Goal: Transaction & Acquisition: Purchase product/service

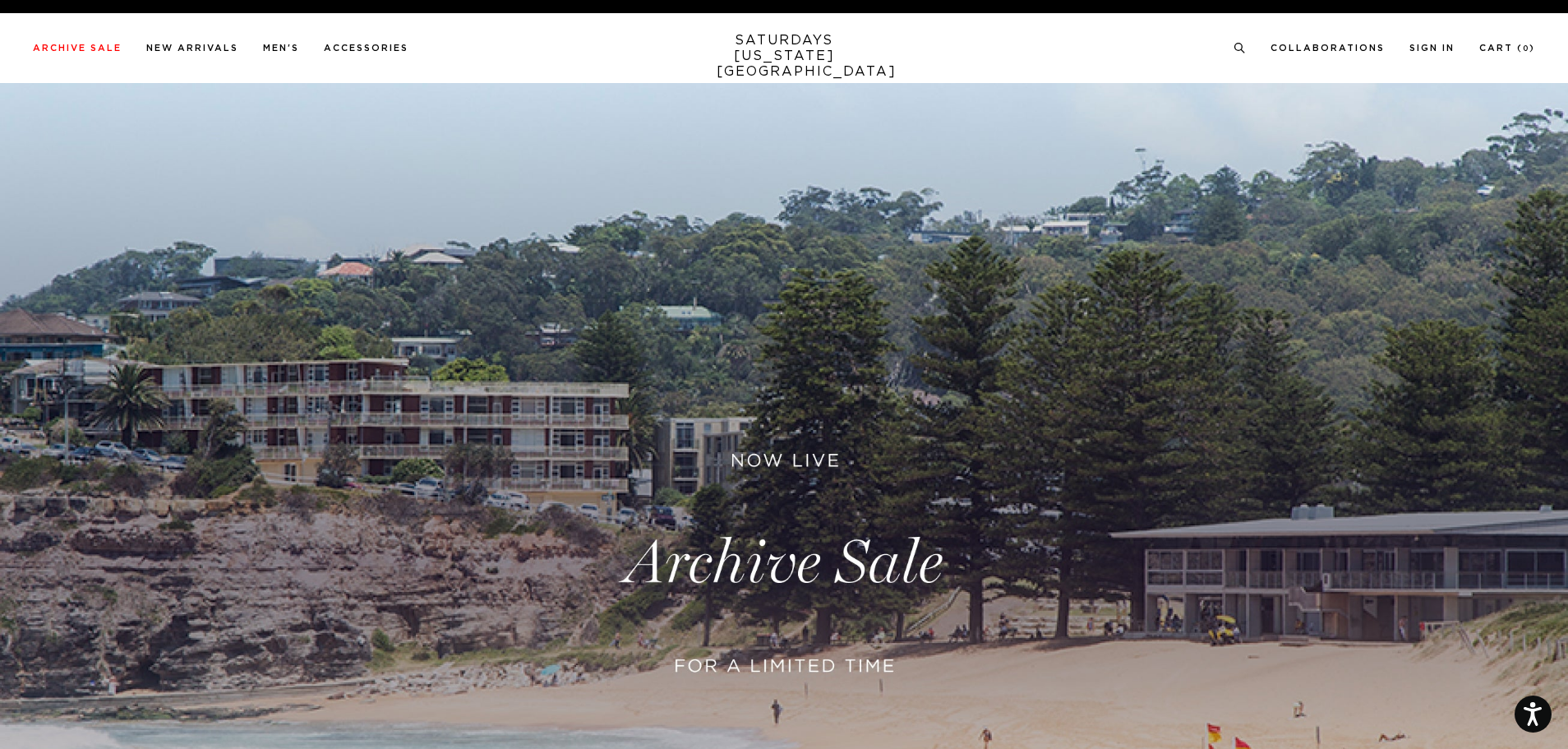
click at [309, 54] on ul "Archive Sale Men's Tees Shirts Shorts Swim Knitwear Pants Sweats Women's" at bounding box center [221, 48] width 375 height 15
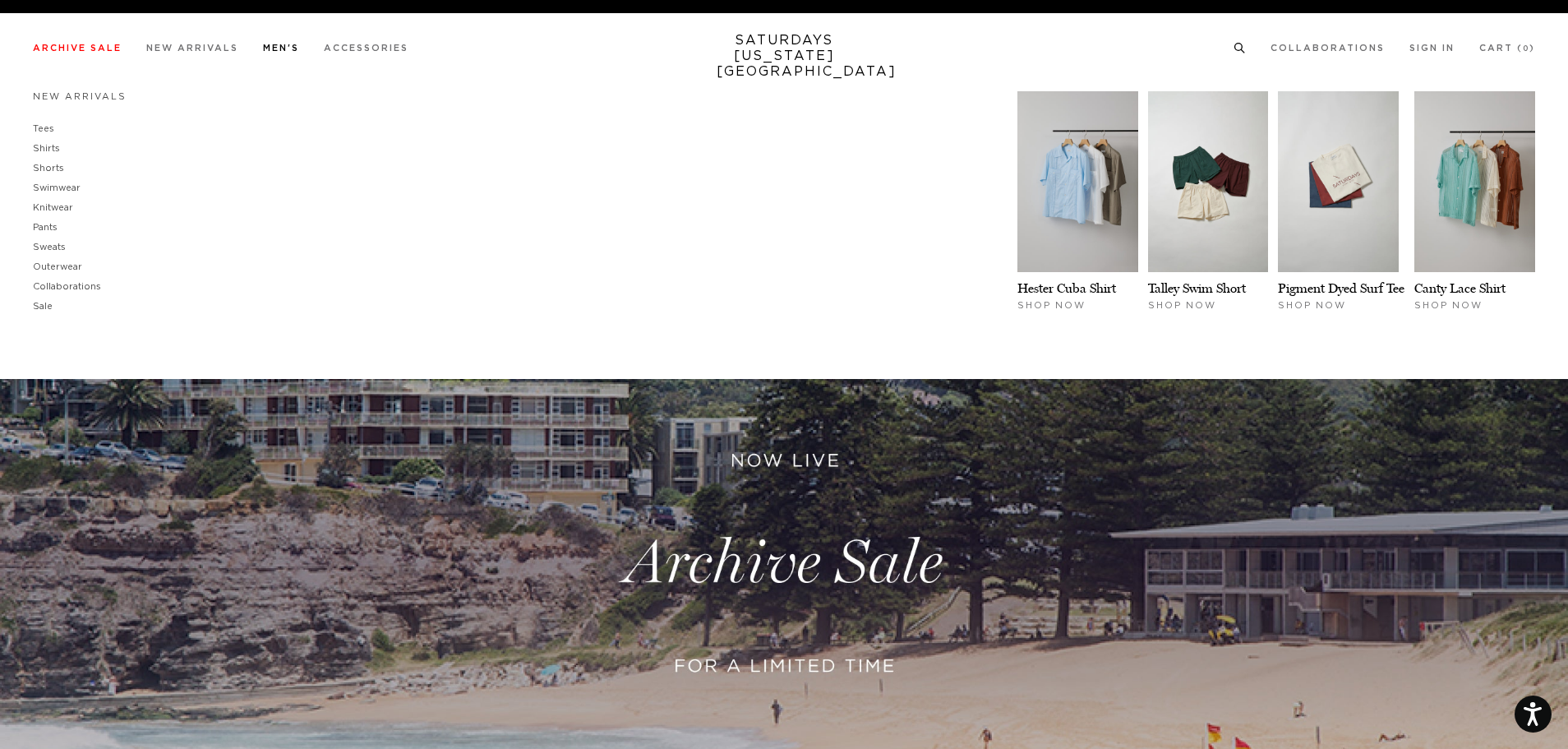
click at [289, 51] on link "Men's" at bounding box center [281, 48] width 36 height 9
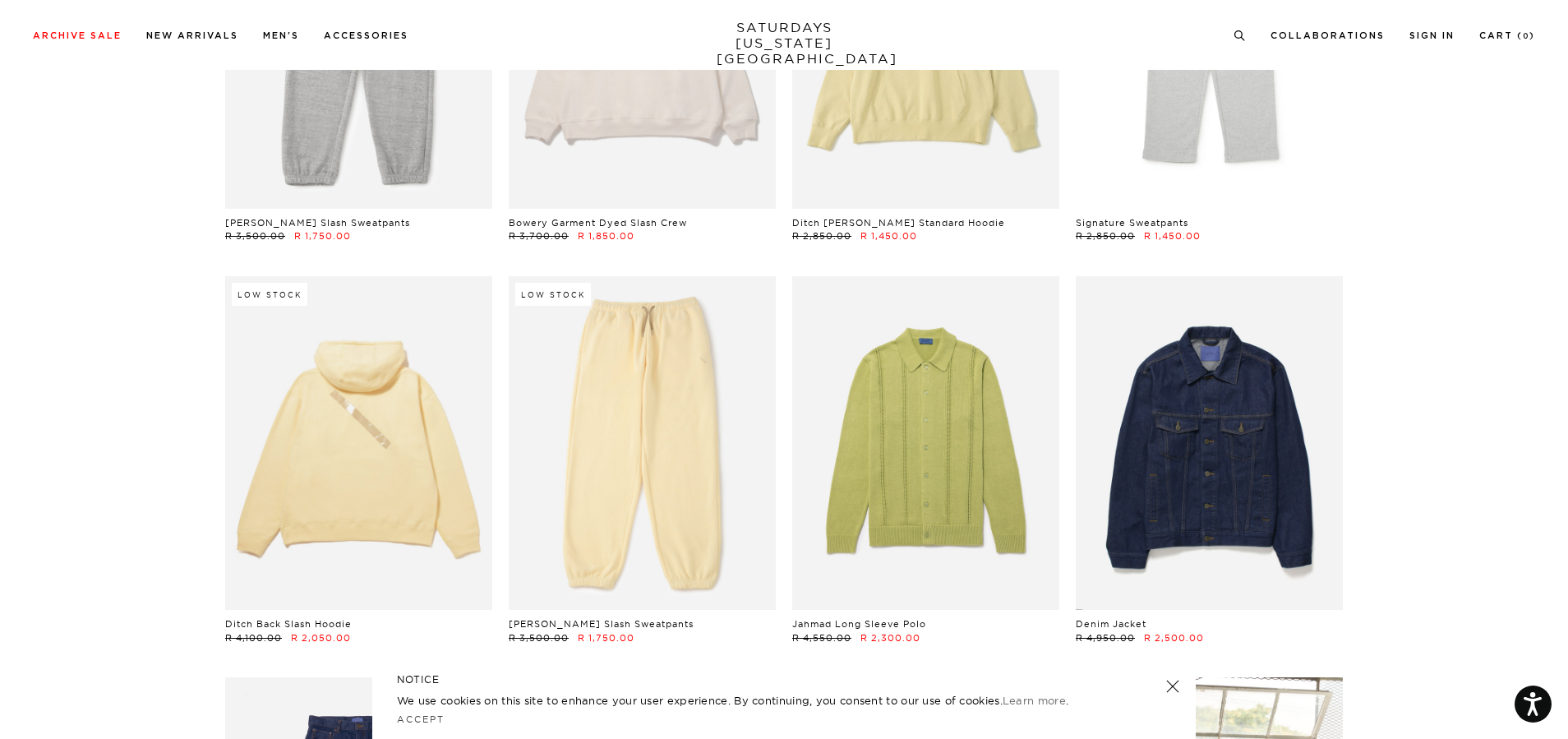
scroll to position [9285, 0]
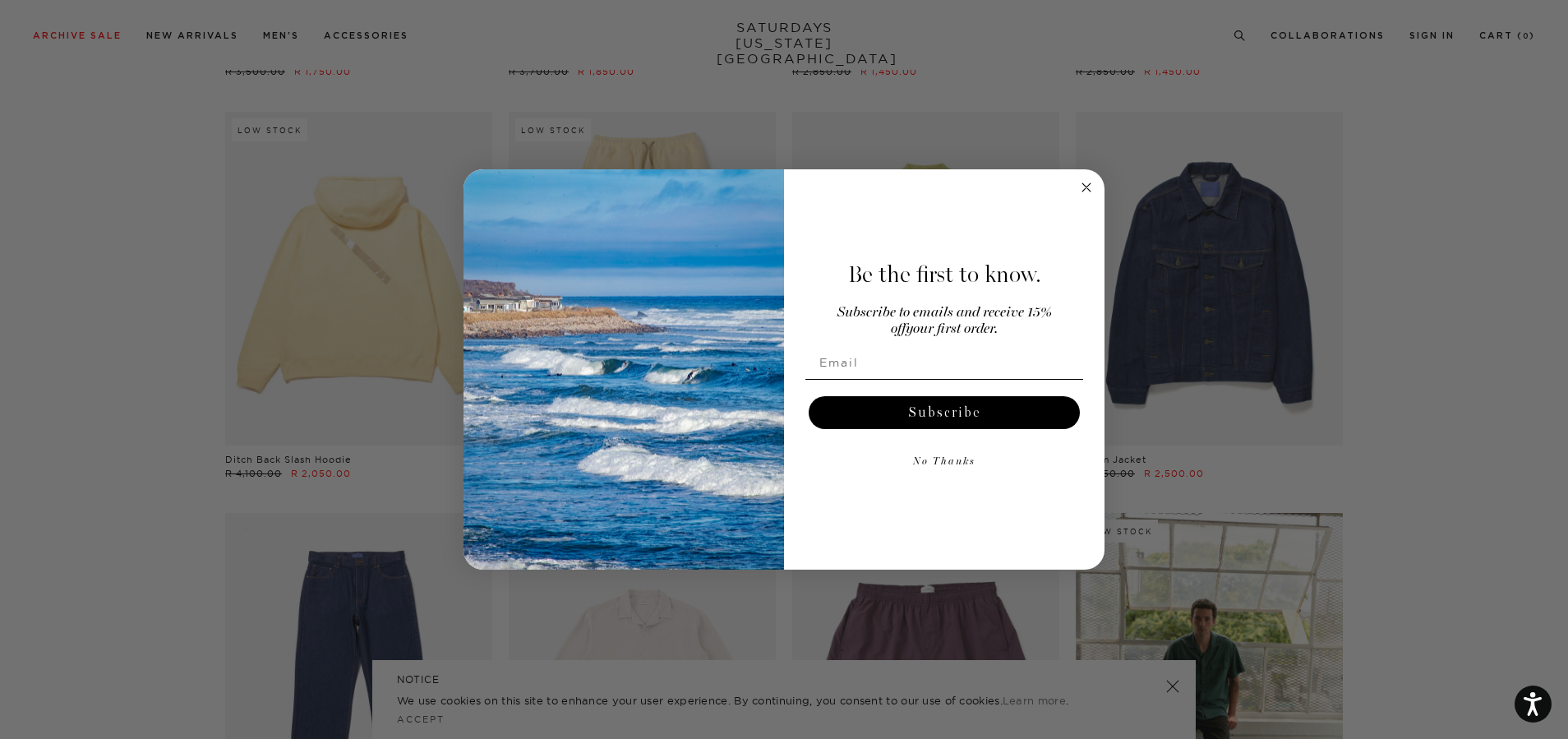
click at [1087, 187] on icon "Close dialog" at bounding box center [1086, 187] width 9 height 9
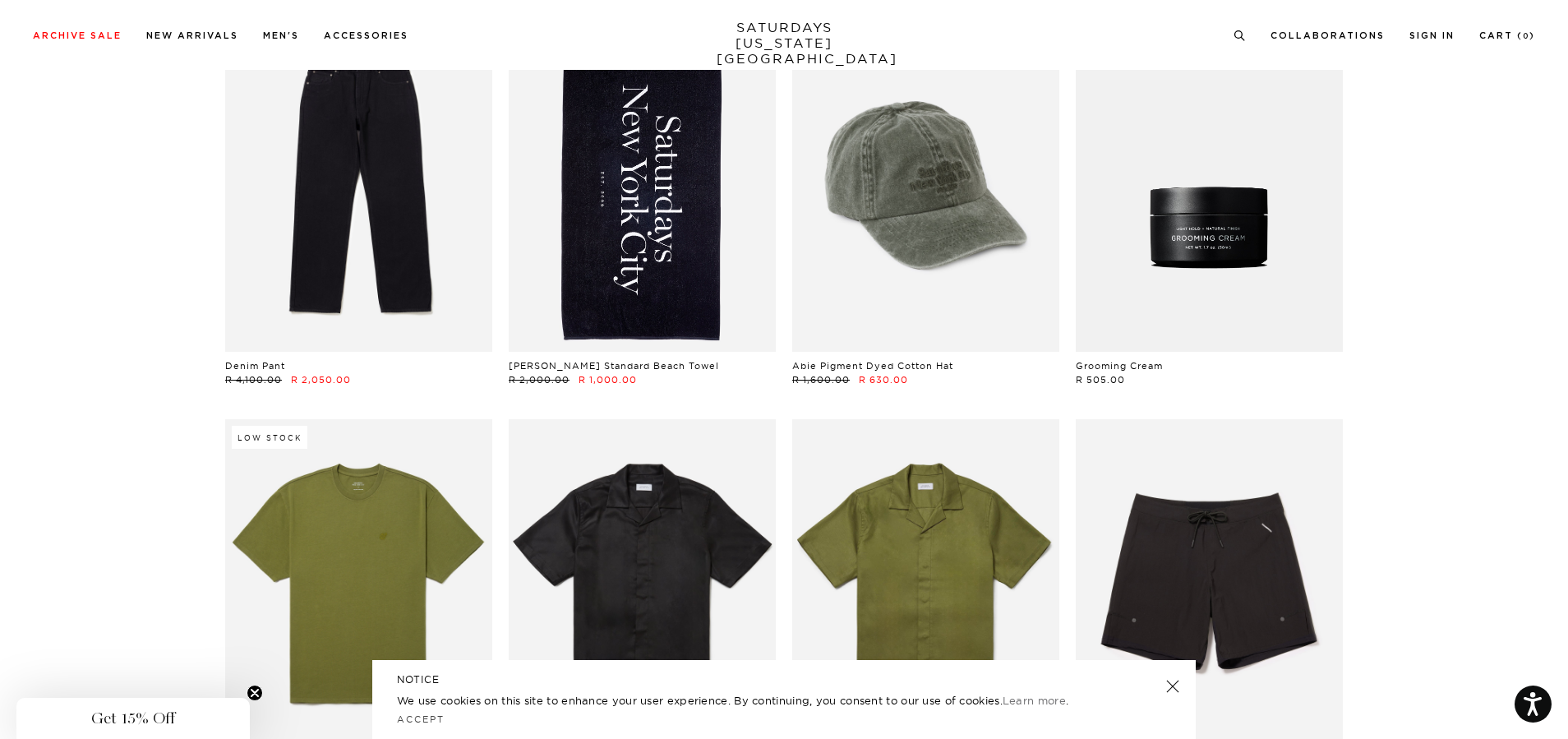
scroll to position [11750, 0]
